Goal: Navigation & Orientation: Understand site structure

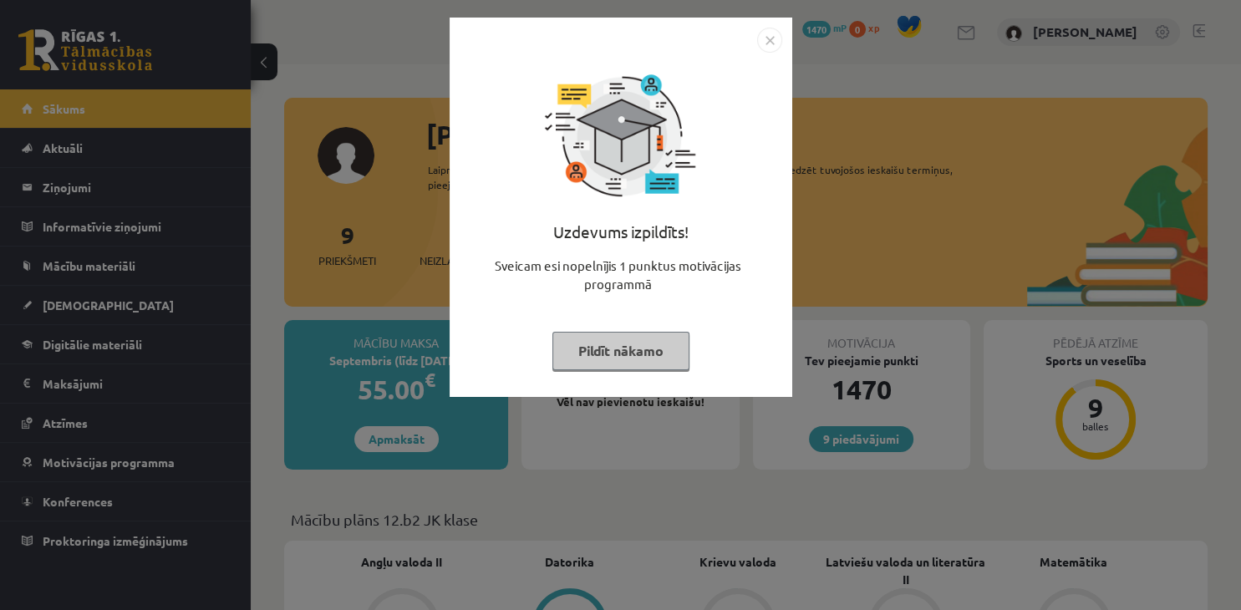
click at [661, 356] on button "Pildīt nākamo" at bounding box center [621, 351] width 137 height 38
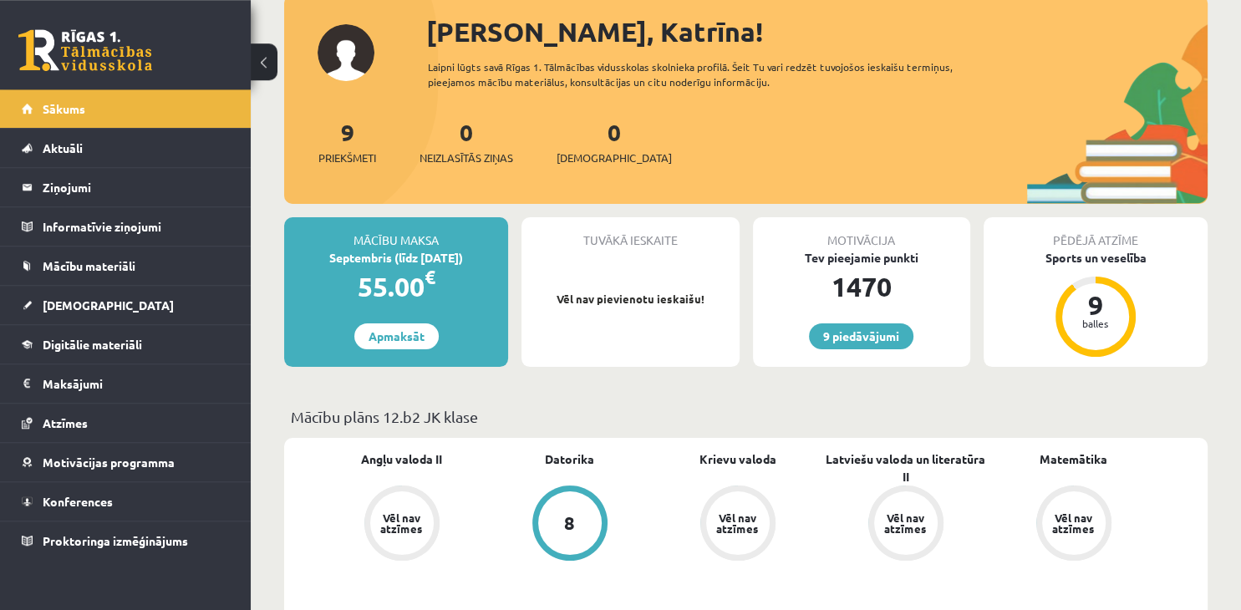
scroll to position [90, 0]
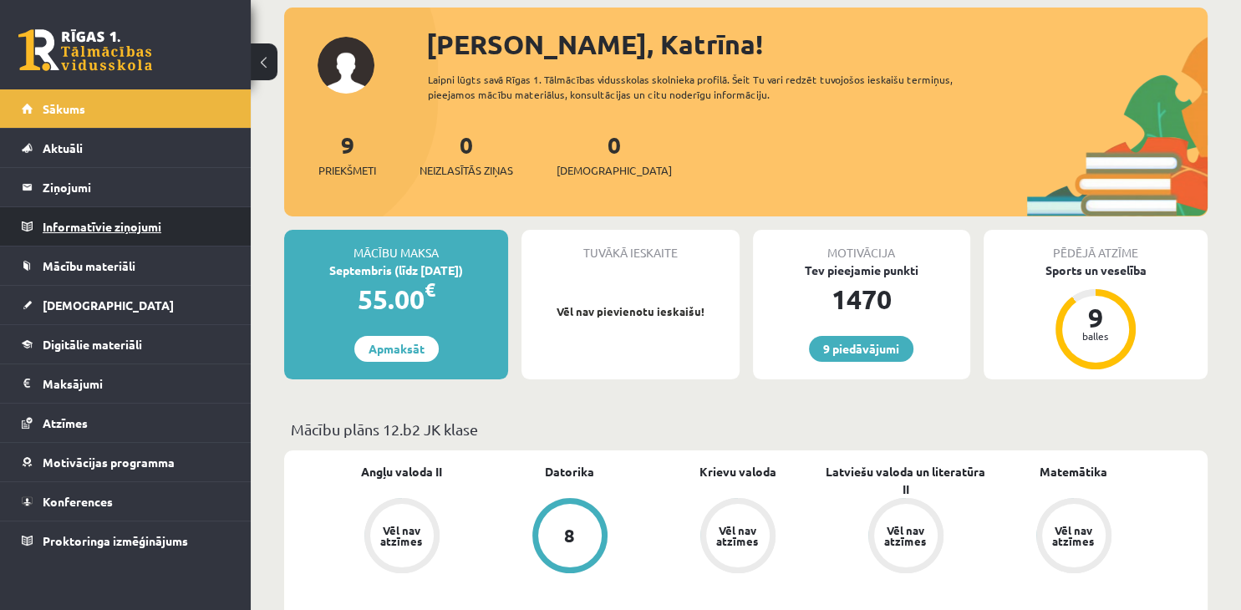
click at [129, 234] on legend "Informatīvie ziņojumi 0" at bounding box center [136, 226] width 187 height 38
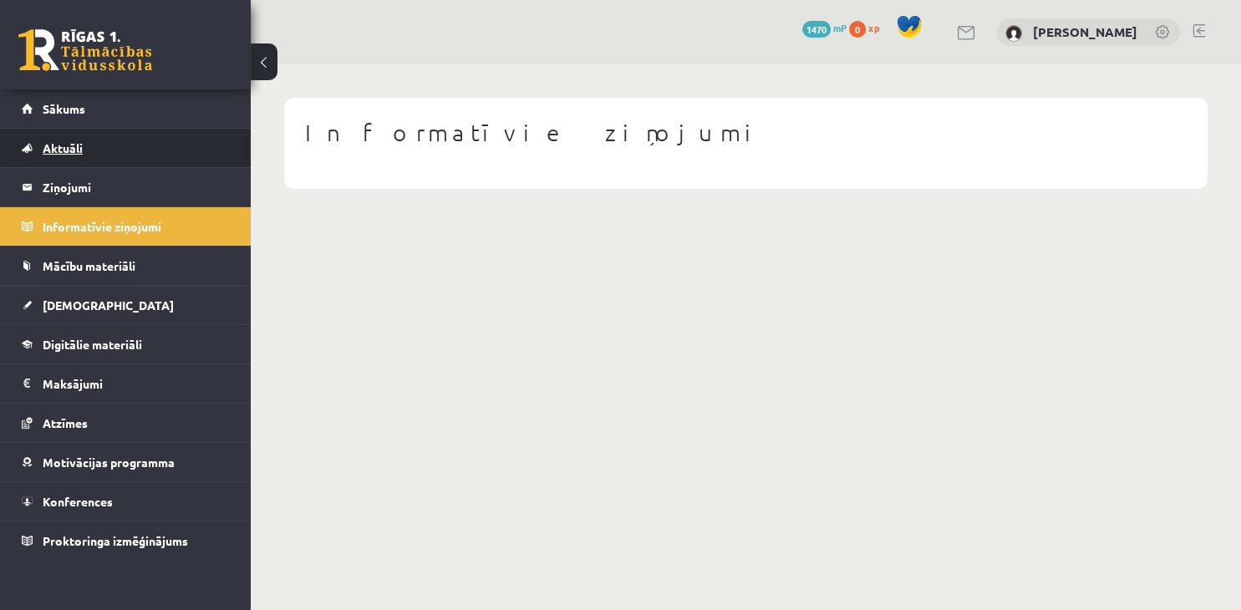
click at [79, 150] on span "Aktuāli" at bounding box center [63, 147] width 40 height 15
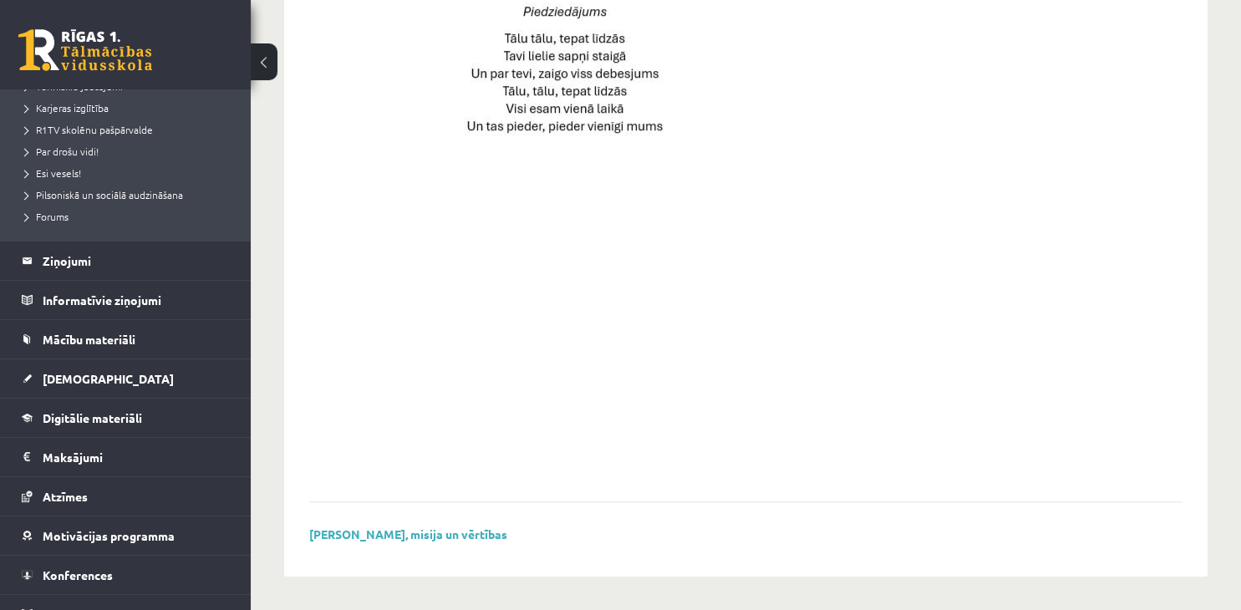
scroll to position [322, 0]
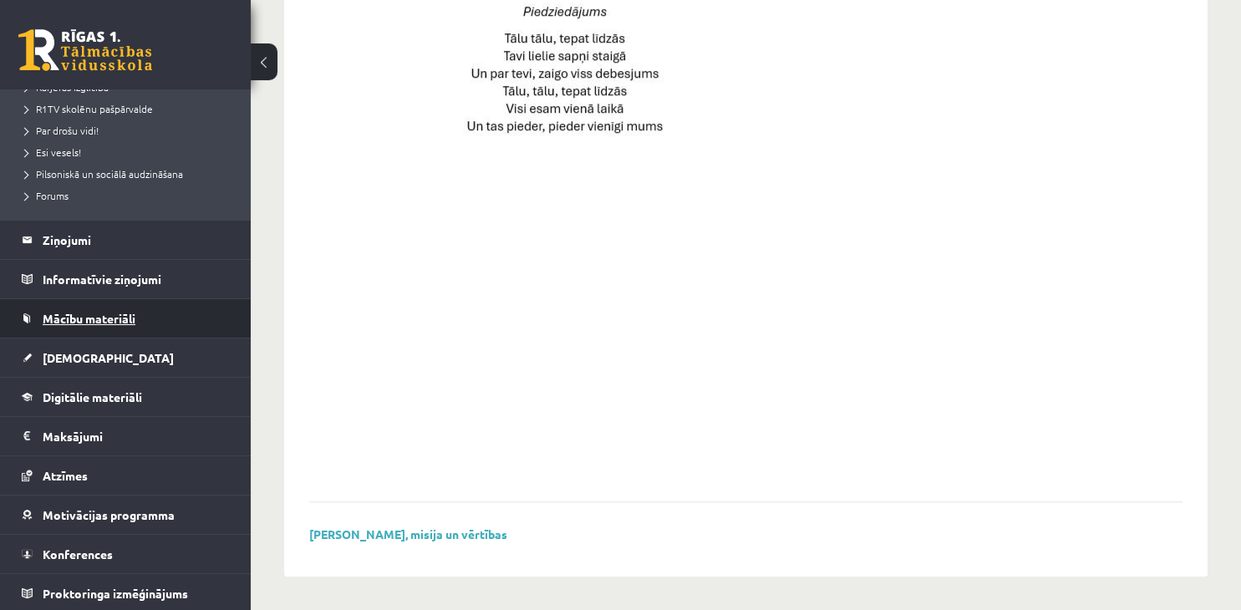
click at [133, 306] on link "Mācību materiāli" at bounding box center [126, 318] width 208 height 38
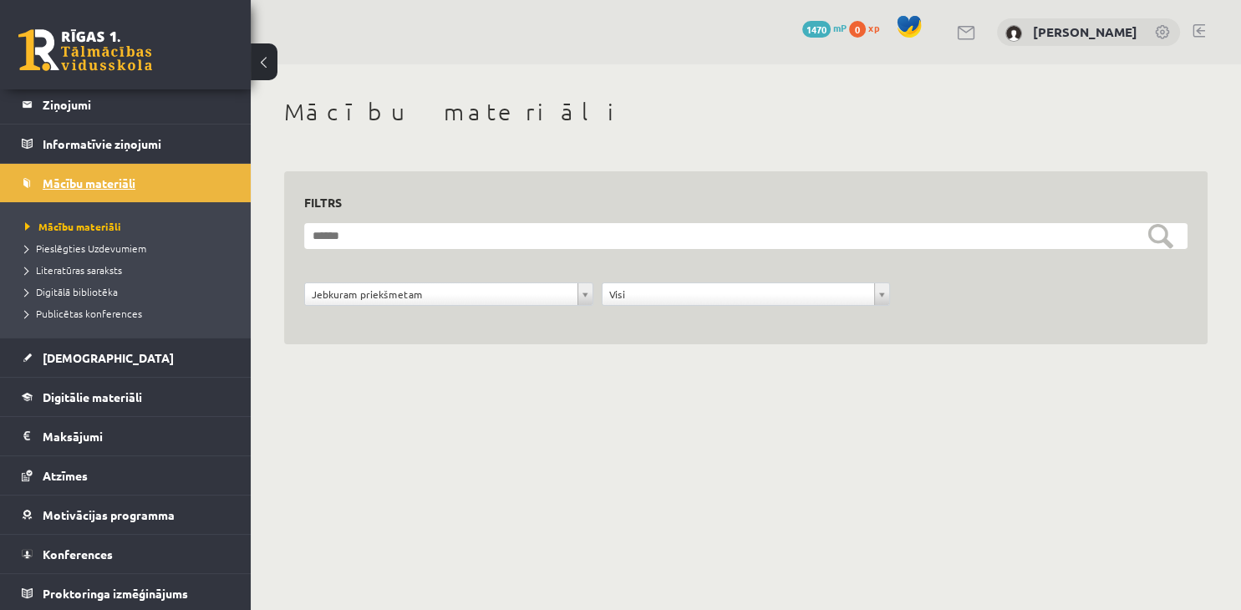
scroll to position [83, 0]
click at [89, 246] on span "Pieslēgties Uzdevumiem" at bounding box center [85, 248] width 121 height 13
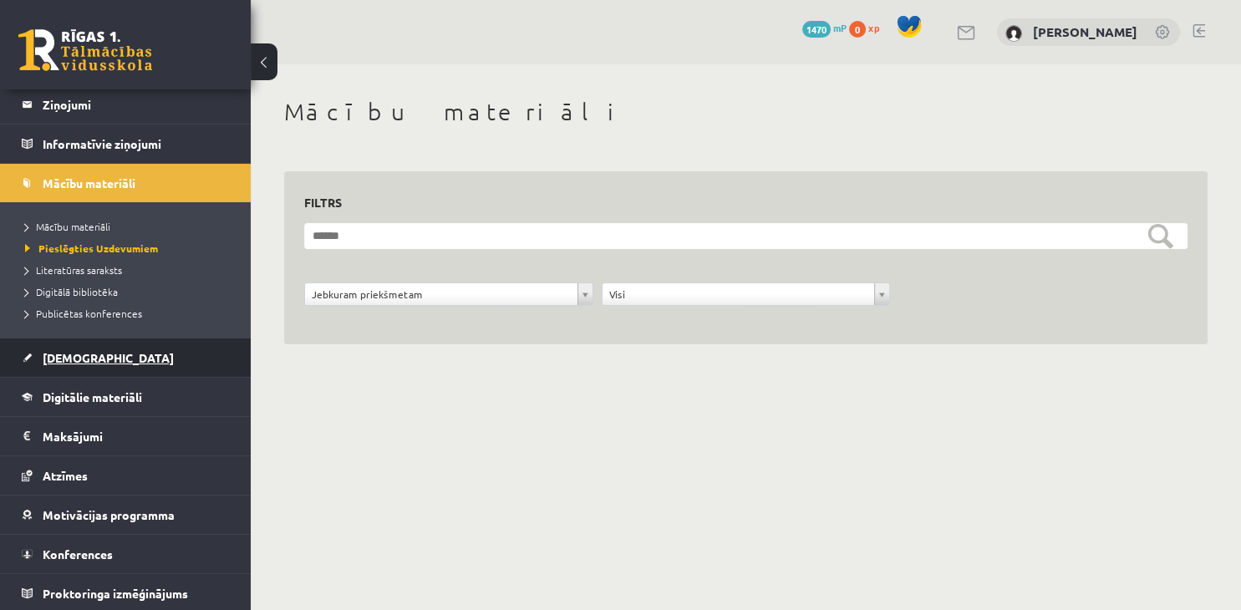
click at [103, 366] on link "[DEMOGRAPHIC_DATA]" at bounding box center [126, 358] width 208 height 38
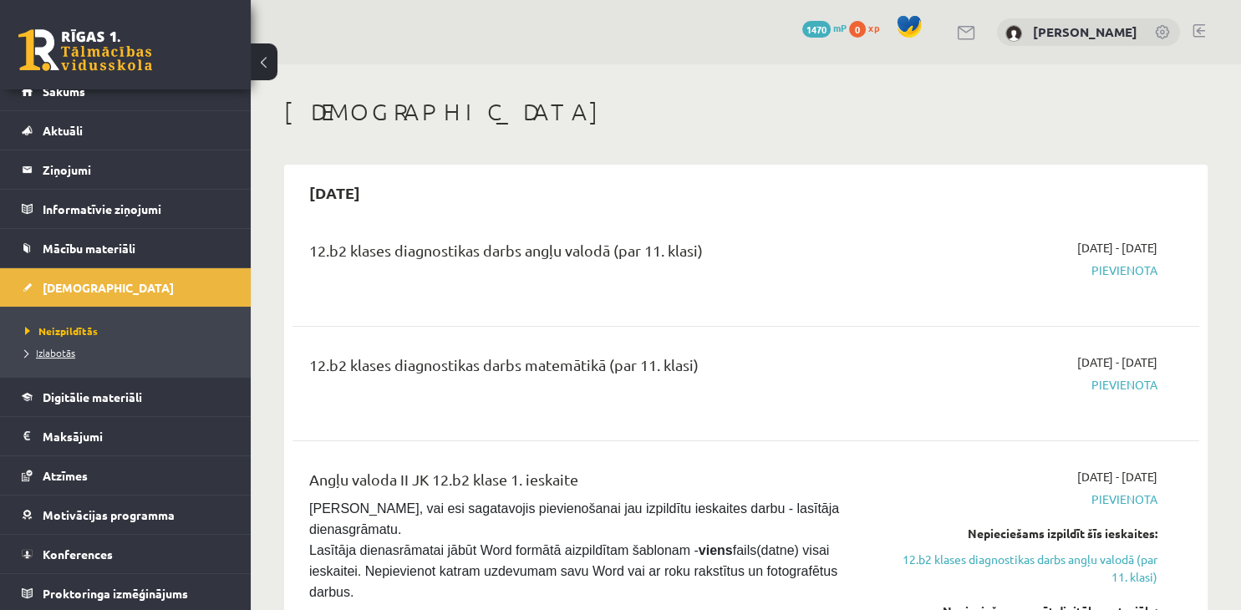
scroll to position [18, 0]
click at [102, 399] on span "Digitālie materiāli" at bounding box center [92, 397] width 99 height 15
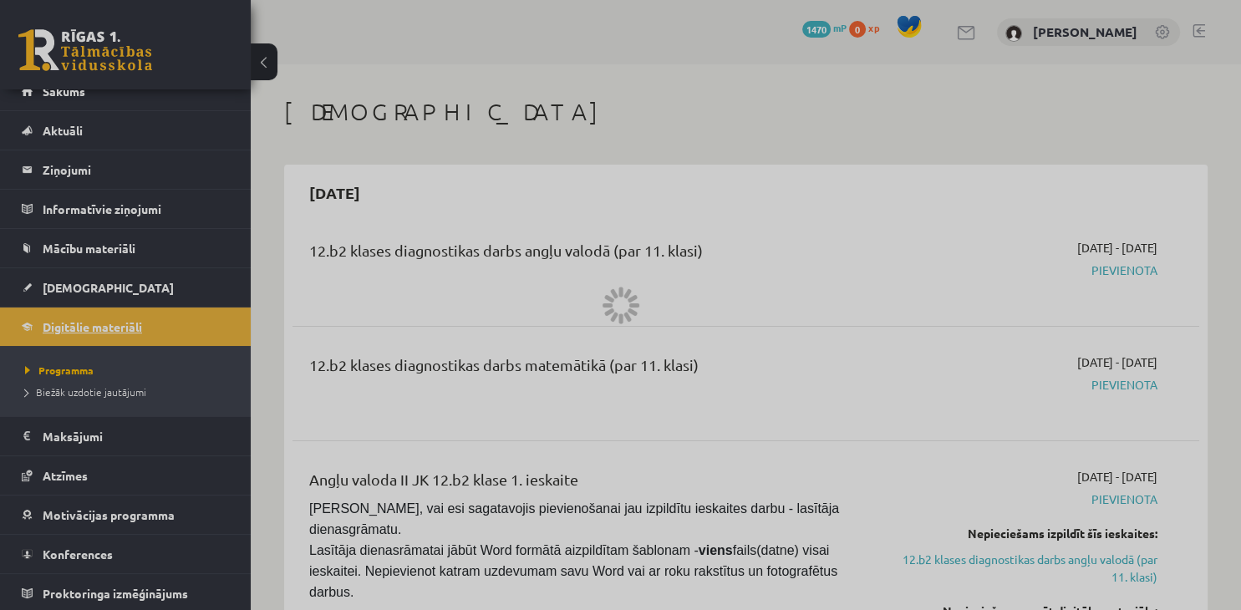
scroll to position [18, 0]
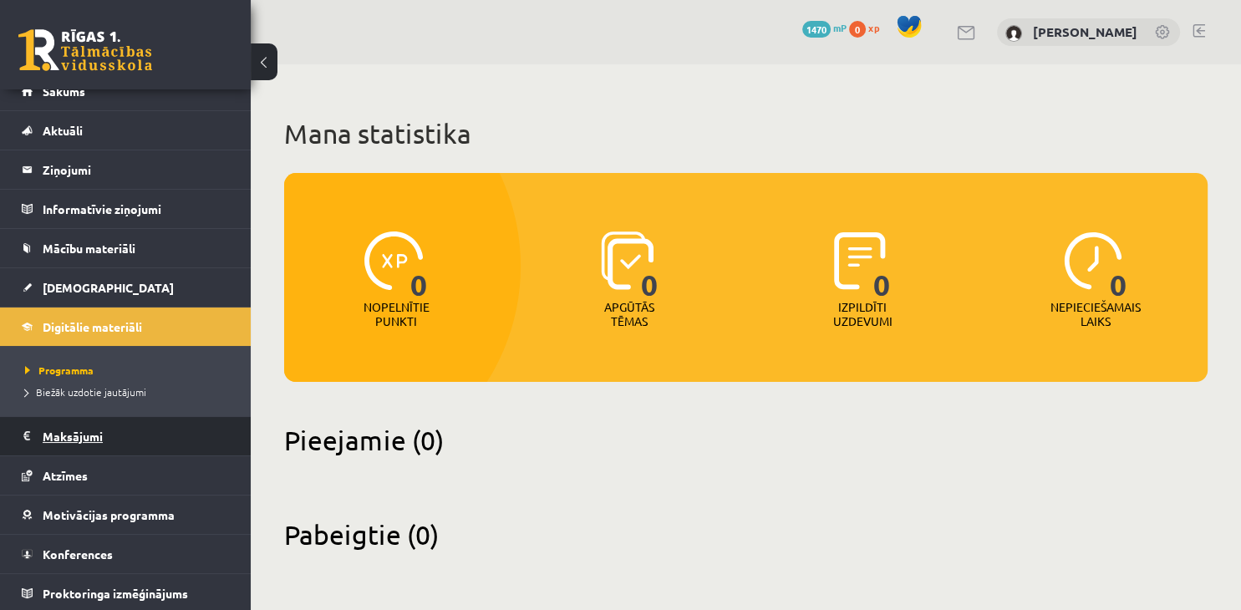
click at [106, 443] on legend "Maksājumi 0" at bounding box center [136, 436] width 187 height 38
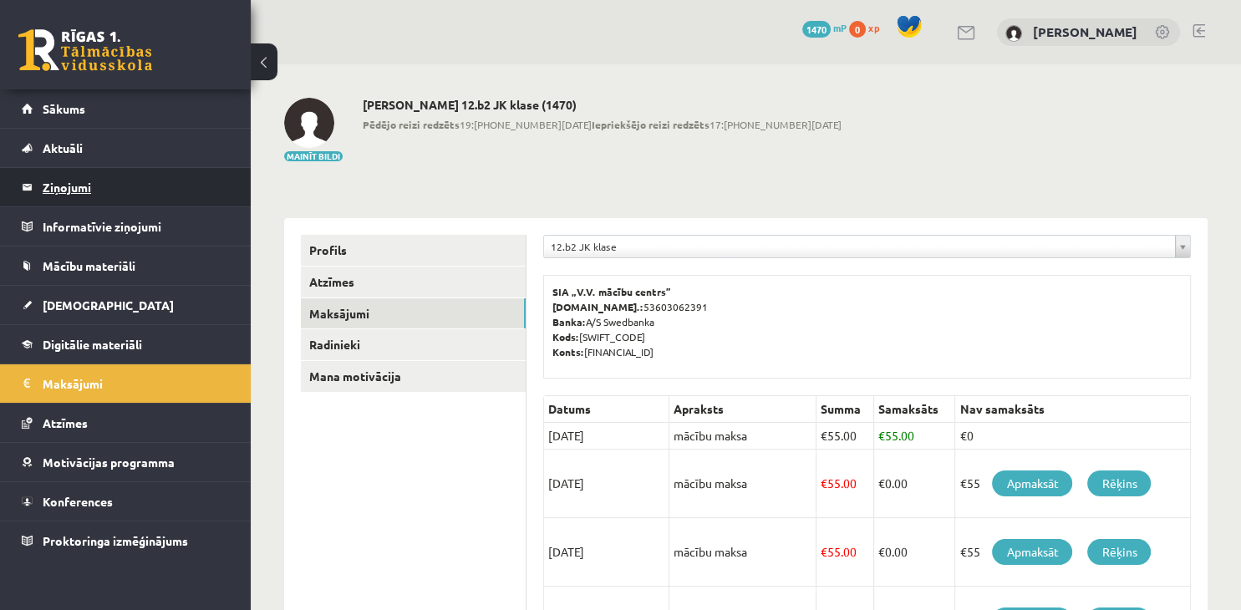
click at [107, 206] on legend "Ziņojumi 0" at bounding box center [136, 187] width 187 height 38
